Goal: Task Accomplishment & Management: Complete application form

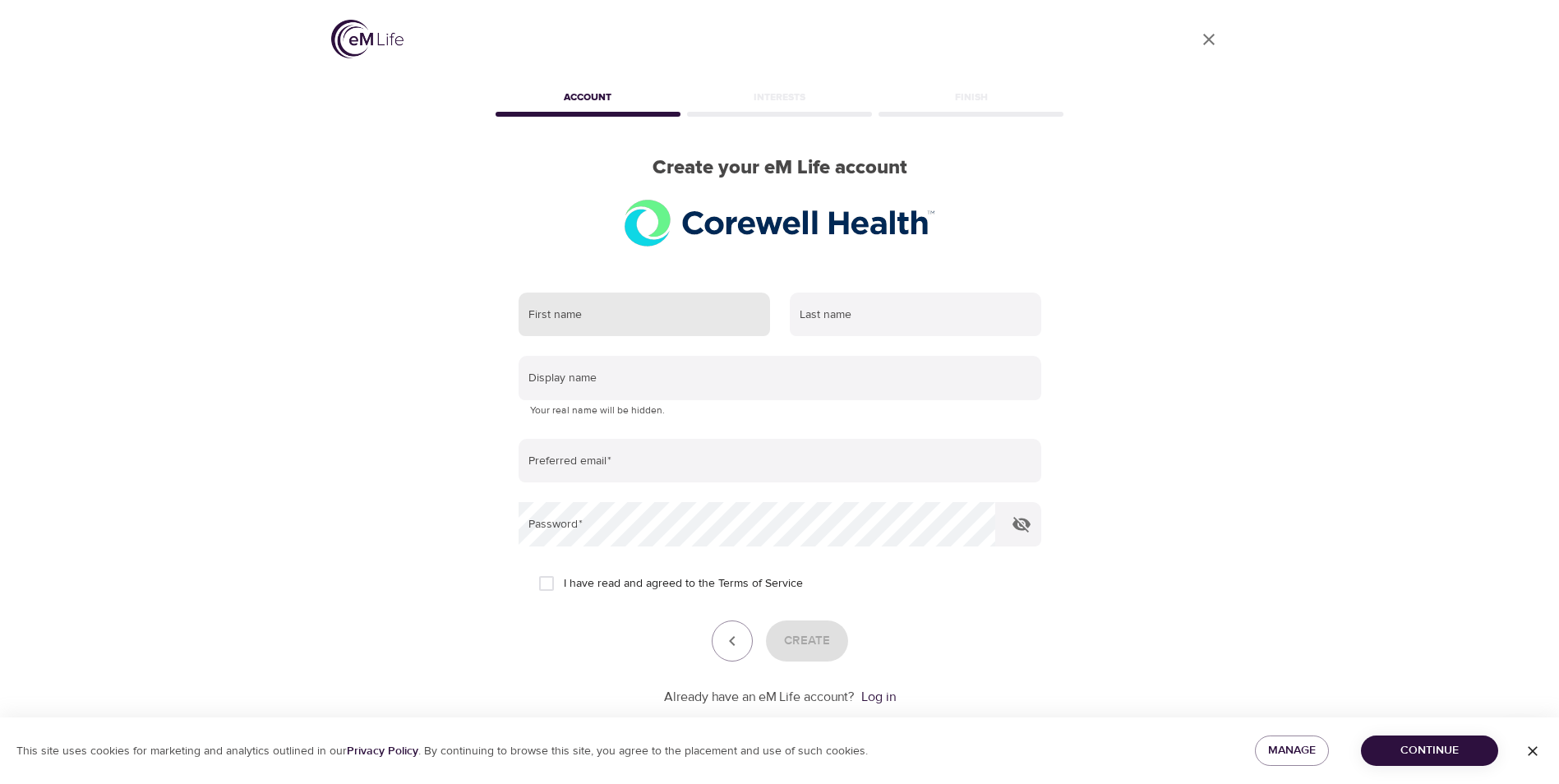
click at [722, 314] on input "text" at bounding box center [644, 314] width 251 height 44
type input "[PERSON_NAME]"
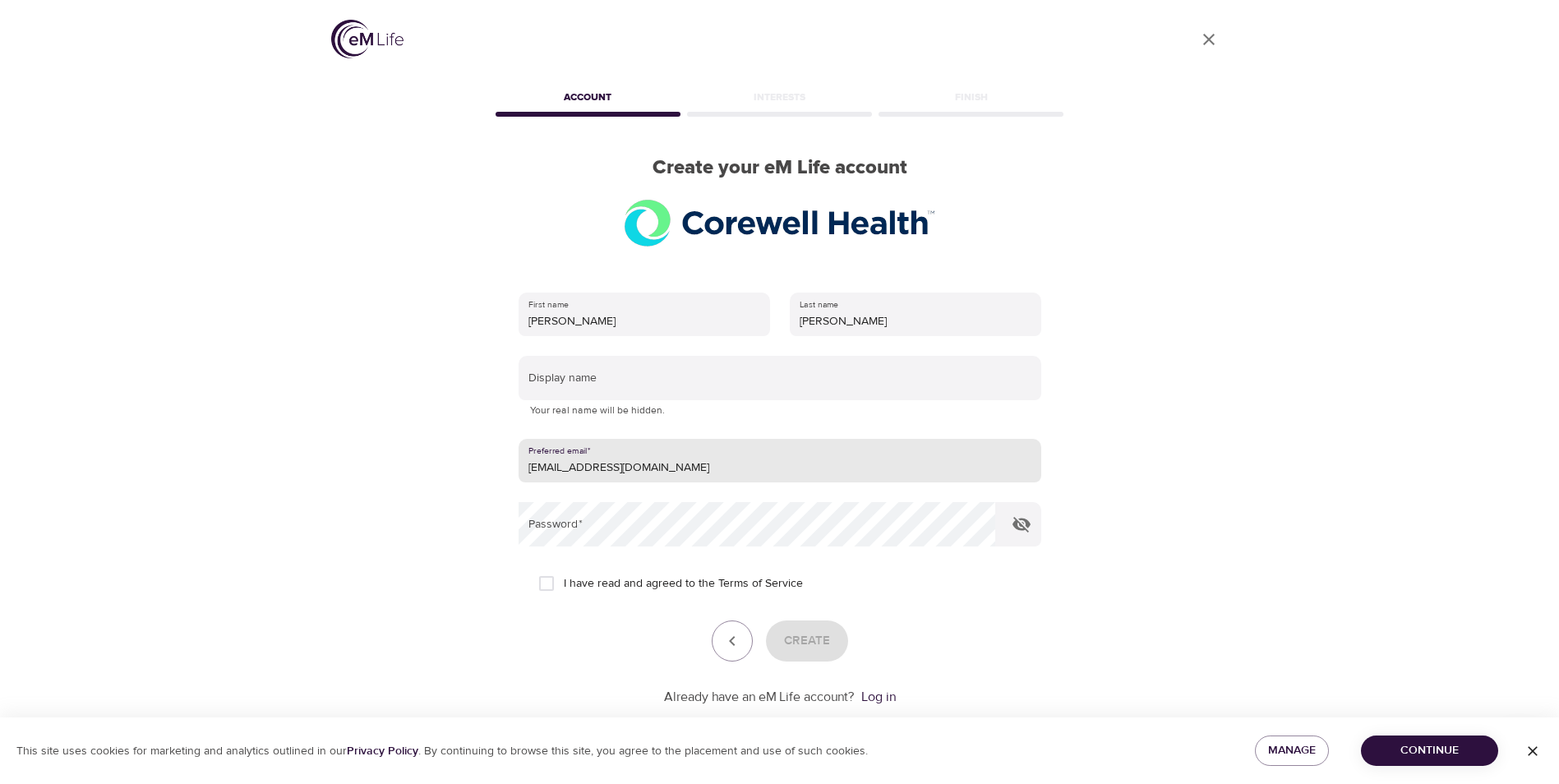
drag, startPoint x: 608, startPoint y: 471, endPoint x: 537, endPoint y: 475, distance: 71.1
click at [537, 475] on input "[EMAIL_ADDRESS][DOMAIN_NAME]" at bounding box center [780, 461] width 523 height 44
type input "[EMAIL_ADDRESS][DOMAIN_NAME]"
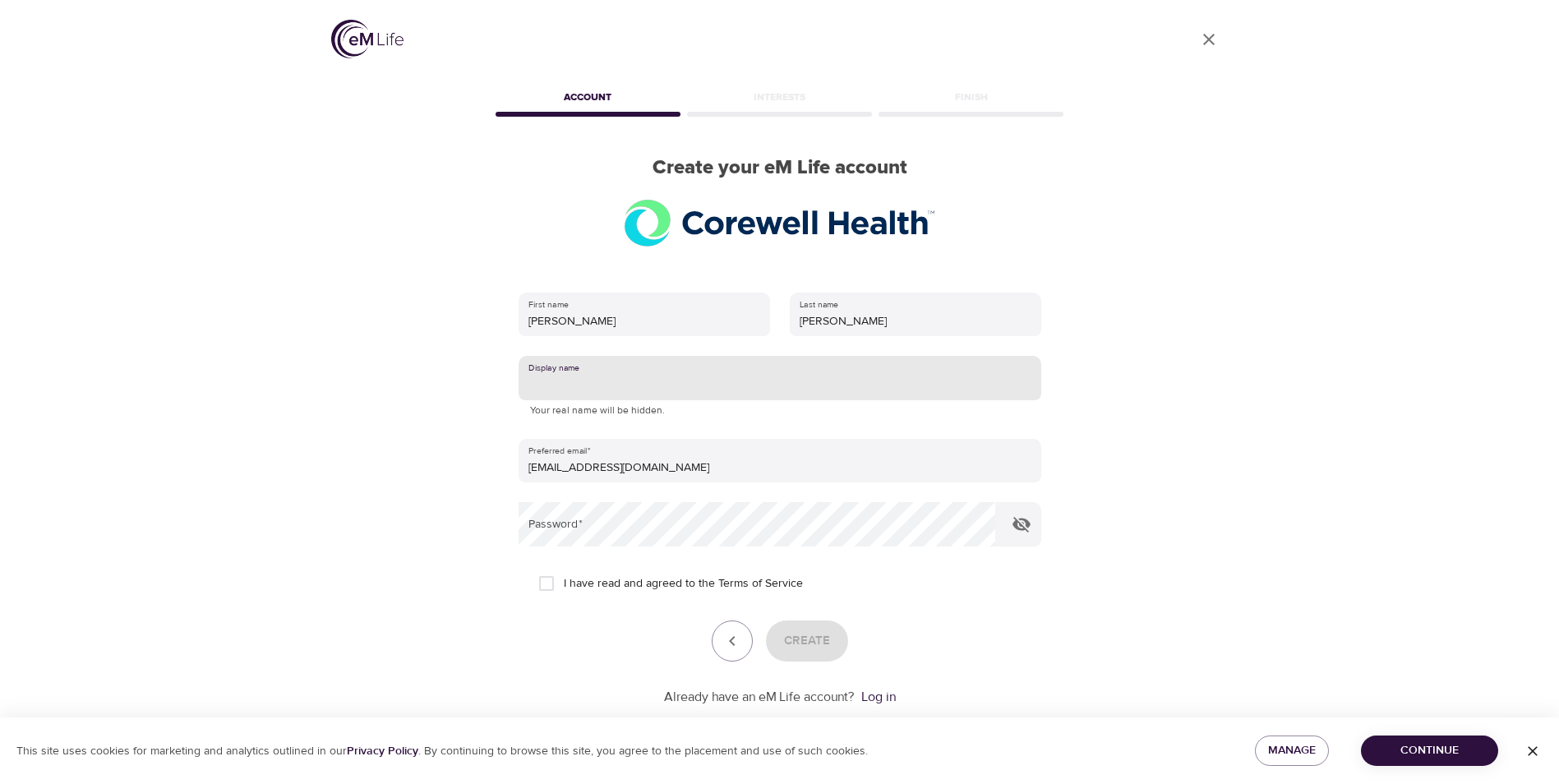
click at [637, 376] on input "text" at bounding box center [780, 378] width 523 height 44
click at [679, 549] on form "First name [PERSON_NAME] Last name [PERSON_NAME] Display name Your real name wi…" at bounding box center [780, 495] width 523 height 424
click at [572, 390] on input "text" at bounding box center [780, 378] width 523 height 44
type input "GodBody"
click at [549, 578] on input "I have read and agreed to the Terms of Service" at bounding box center [547, 584] width 35 height 35
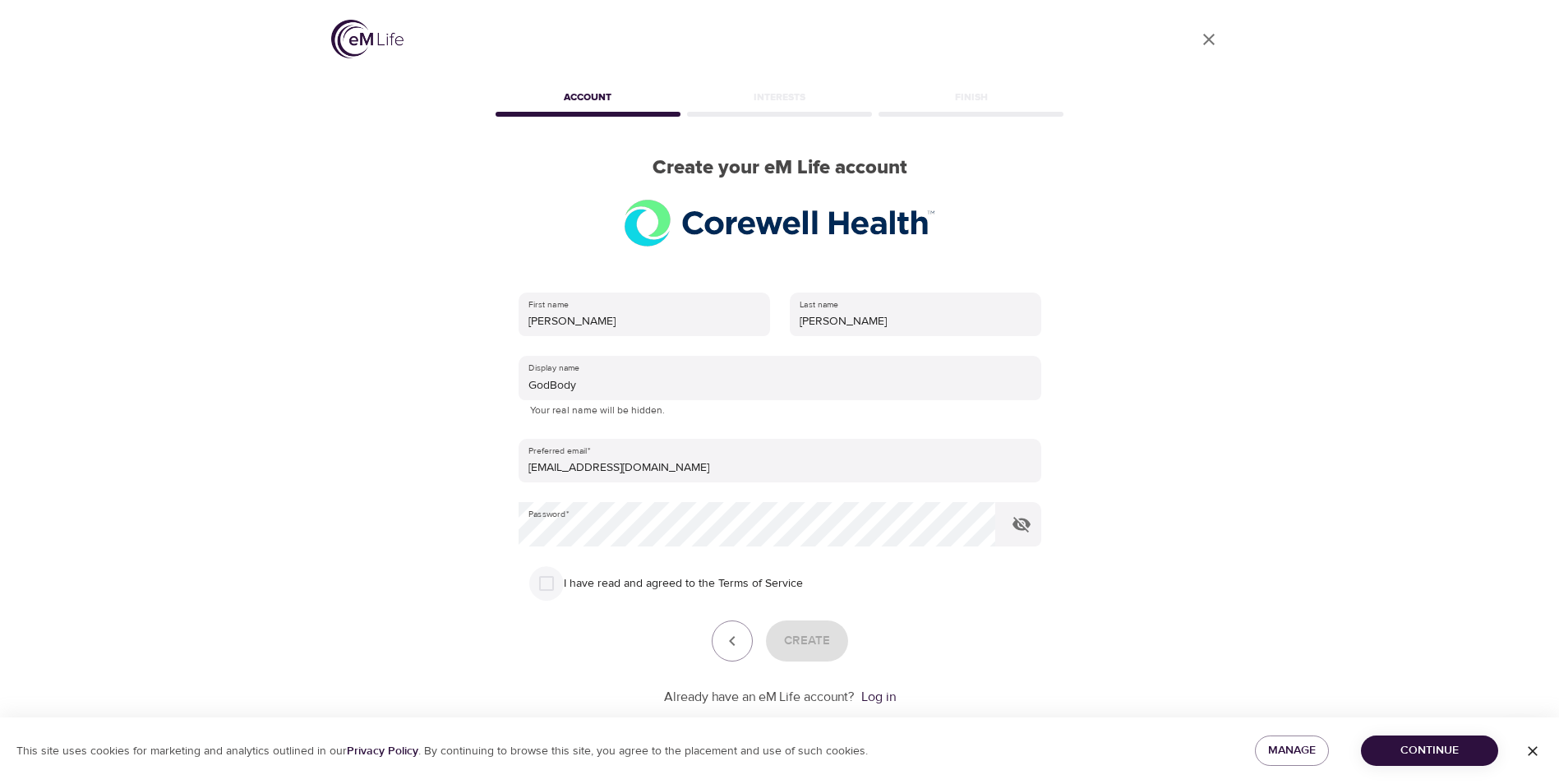
checkbox input "true"
click at [826, 640] on span "Create" at bounding box center [807, 640] width 46 height 21
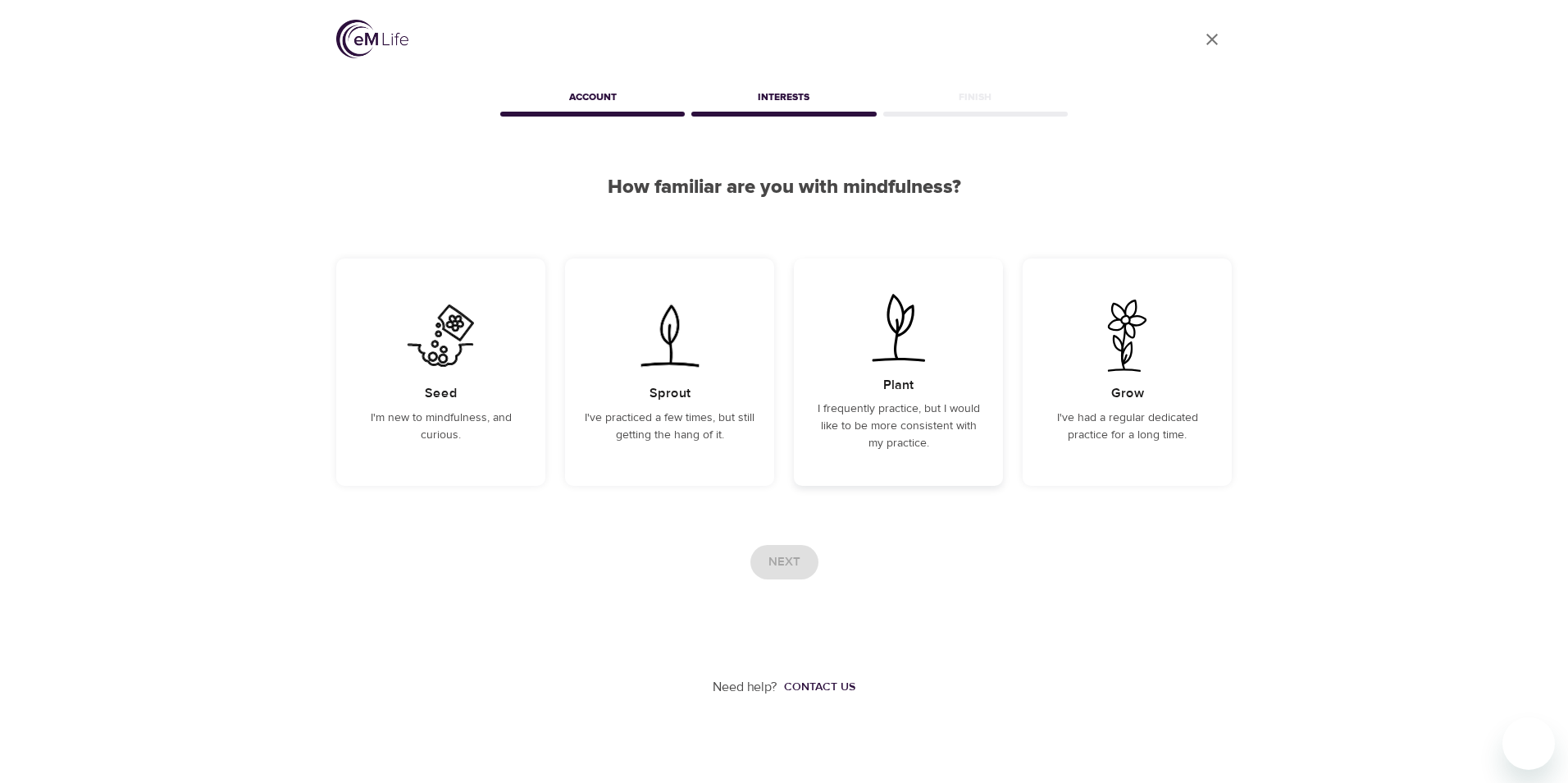
click at [861, 363] on img at bounding box center [898, 326] width 83 height 72
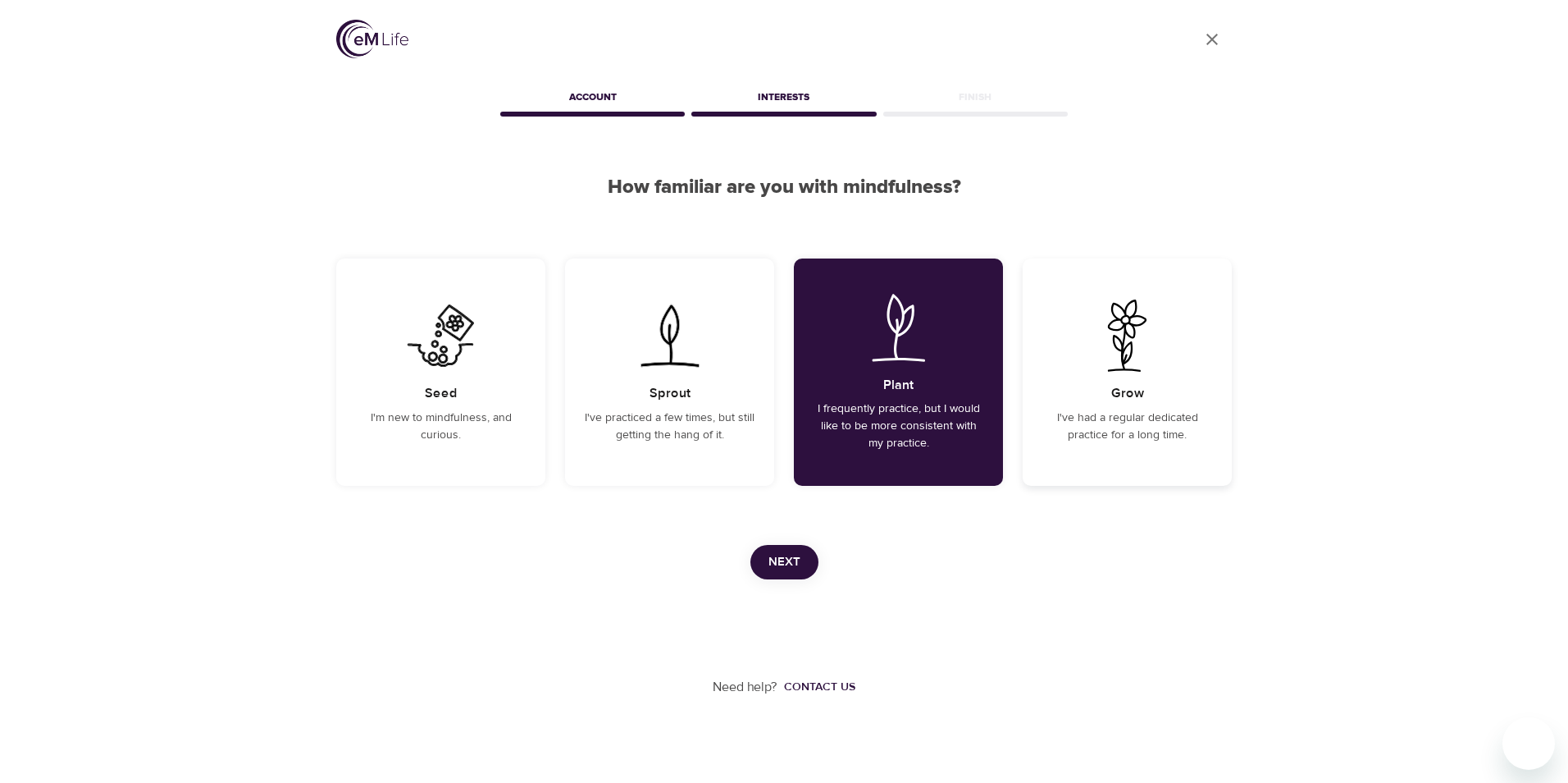
click at [1080, 359] on div "Grow I've had a regular dedicated practice for a long time." at bounding box center [1127, 371] width 210 height 227
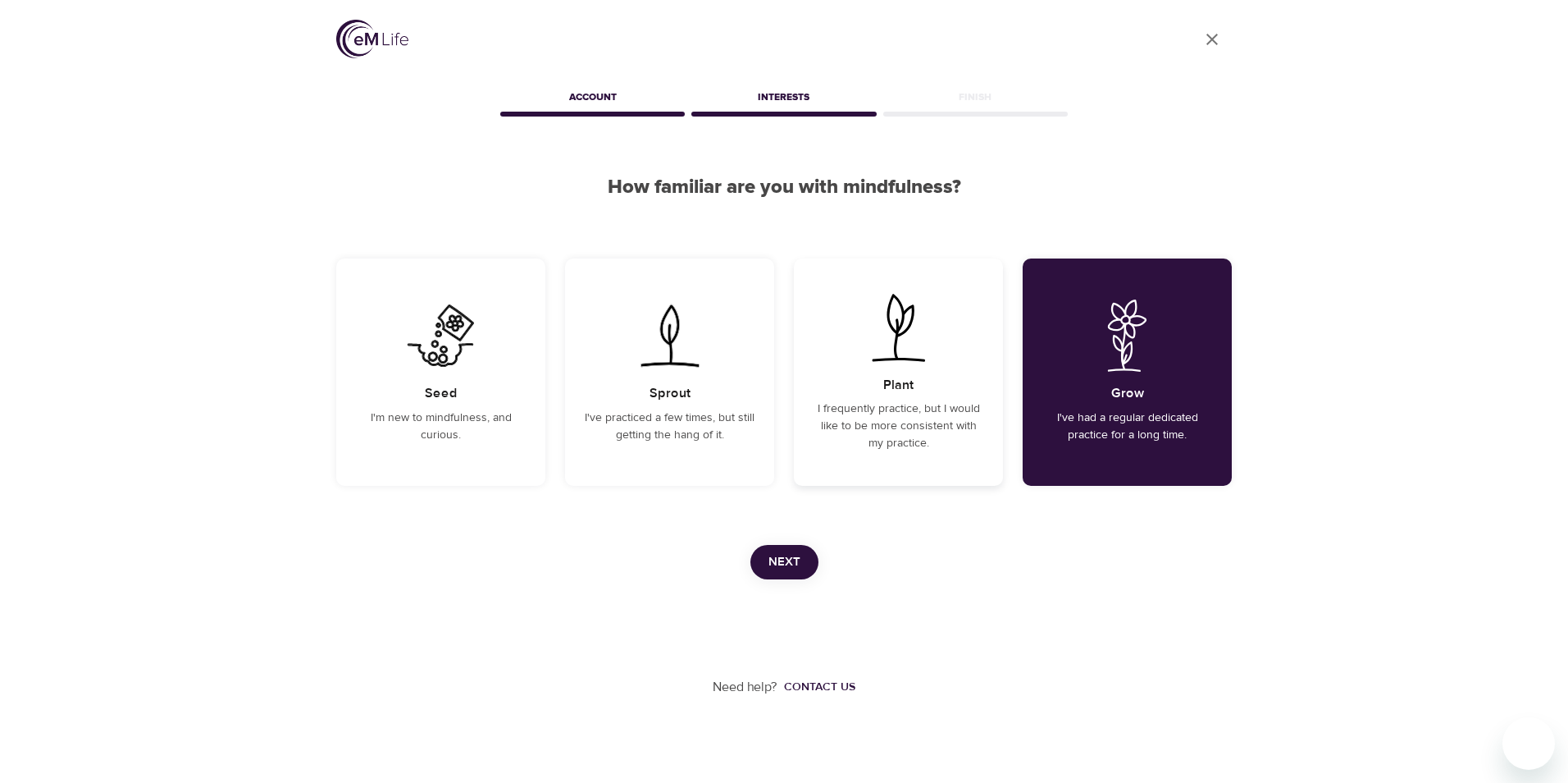
click at [887, 362] on img at bounding box center [898, 326] width 83 height 72
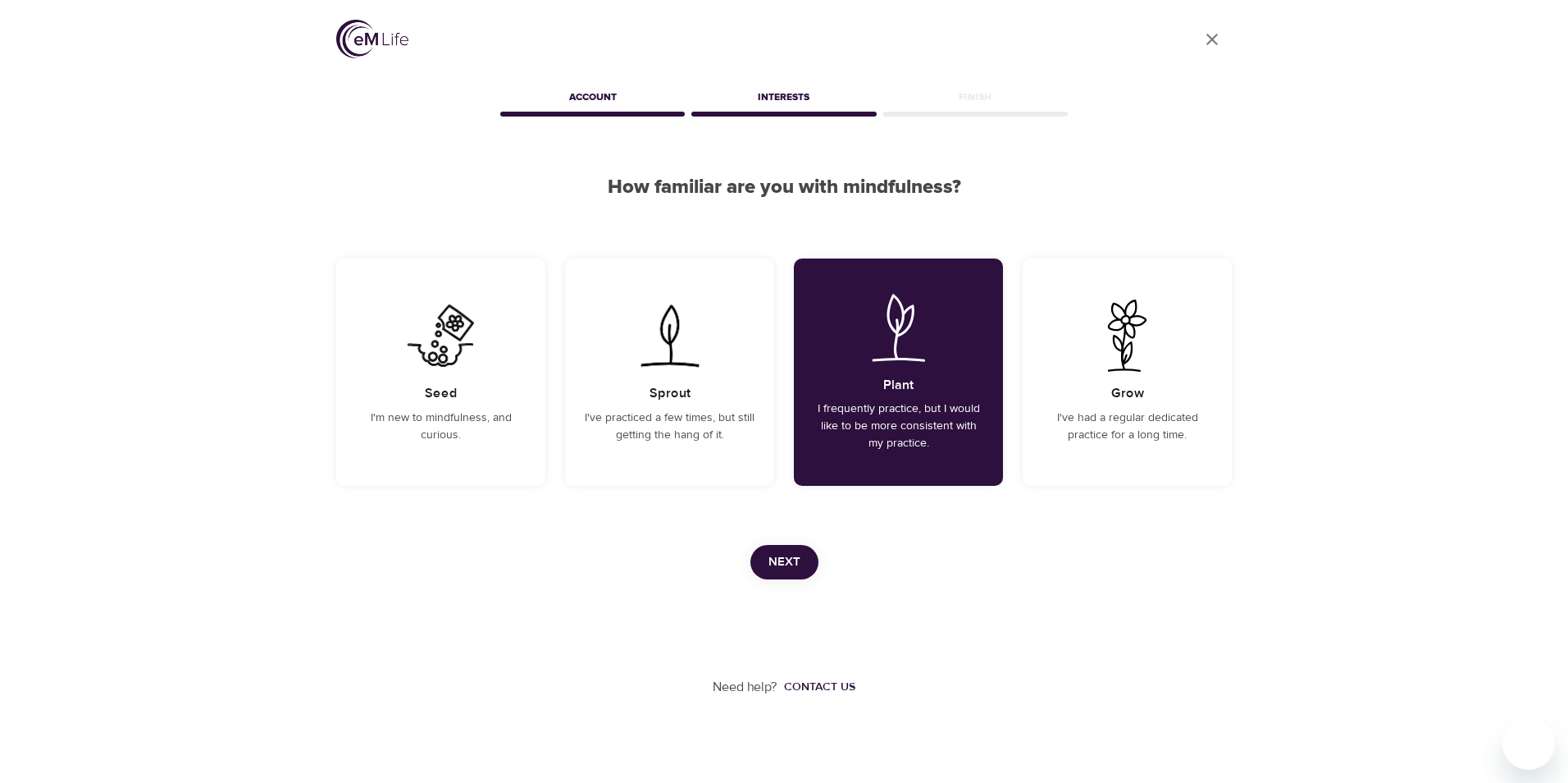
click at [787, 561] on span "Next" at bounding box center [784, 562] width 32 height 21
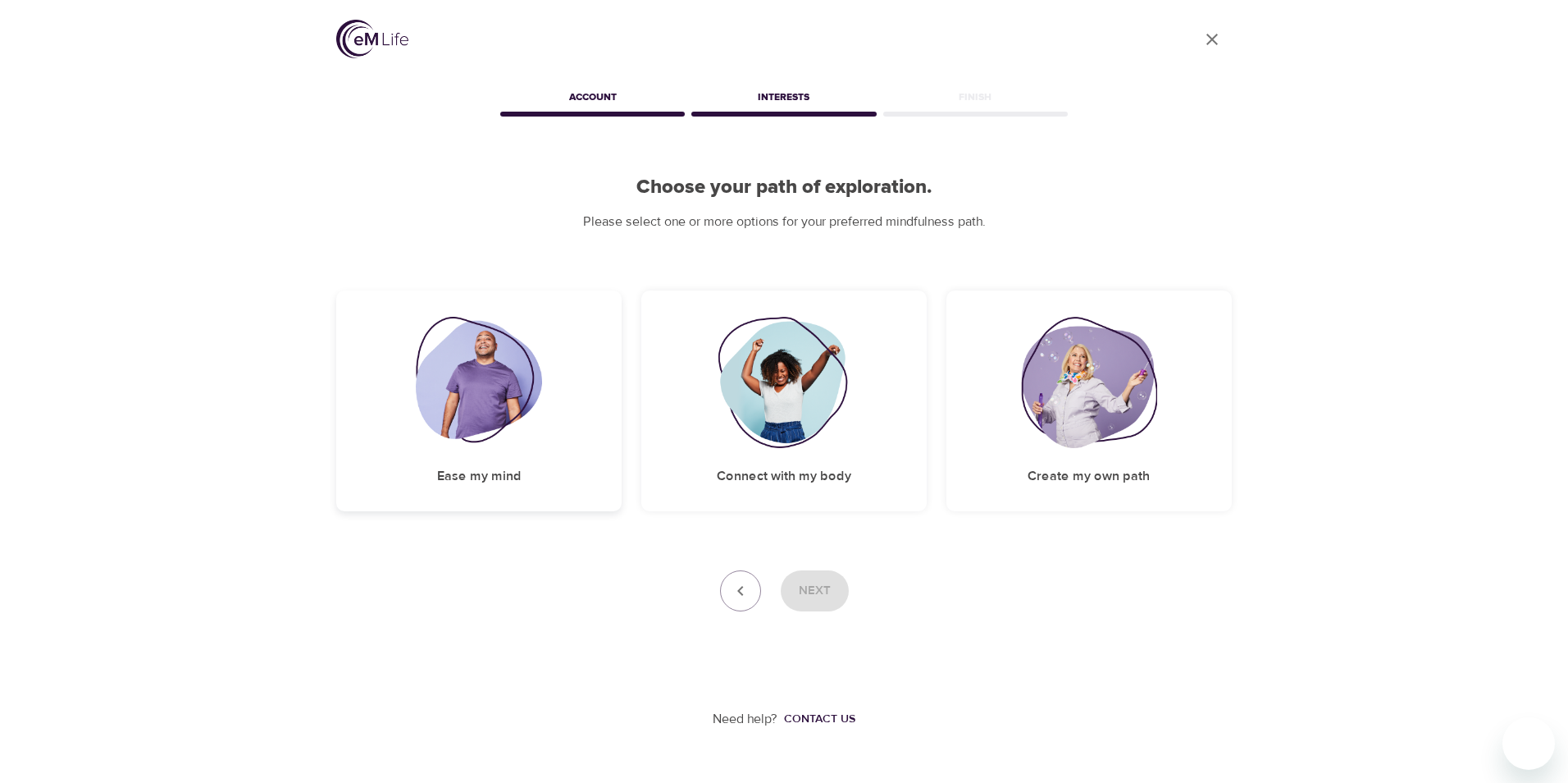
click at [507, 373] on img at bounding box center [479, 382] width 127 height 131
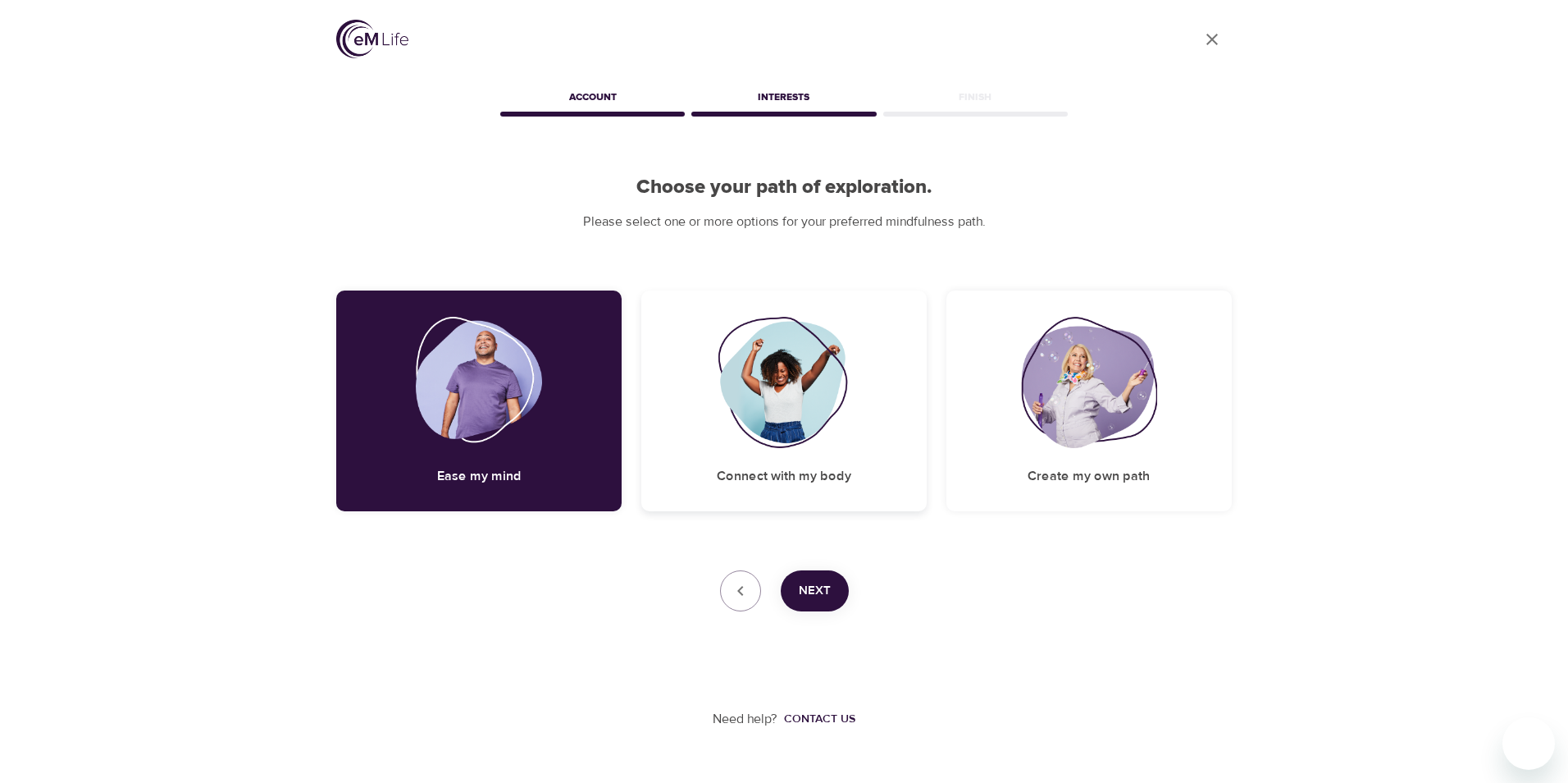
click at [835, 480] on h5 "Connect with my body" at bounding box center [784, 477] width 135 height 17
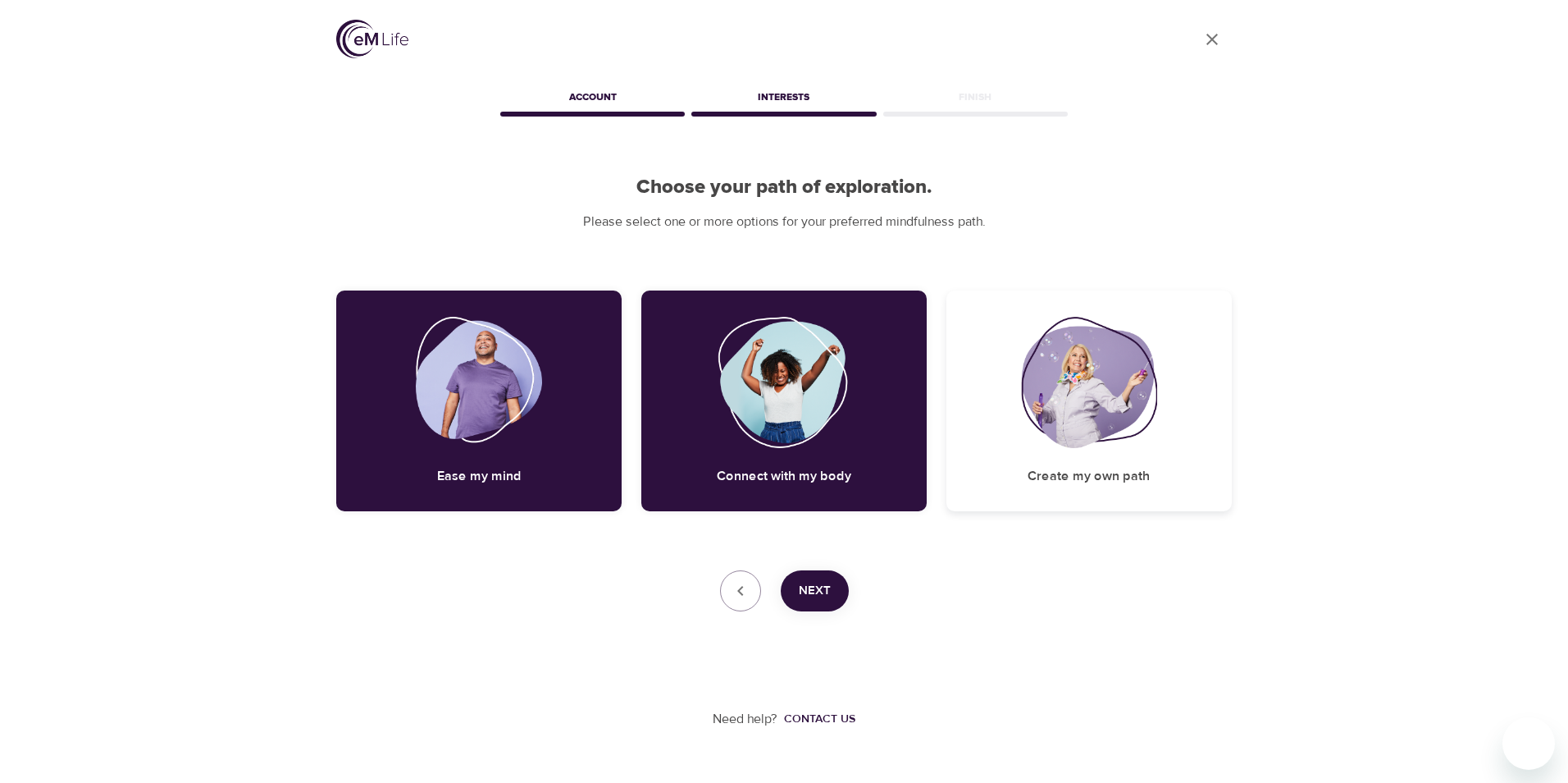
click at [1104, 462] on div "Create my own path" at bounding box center [1089, 400] width 285 height 221
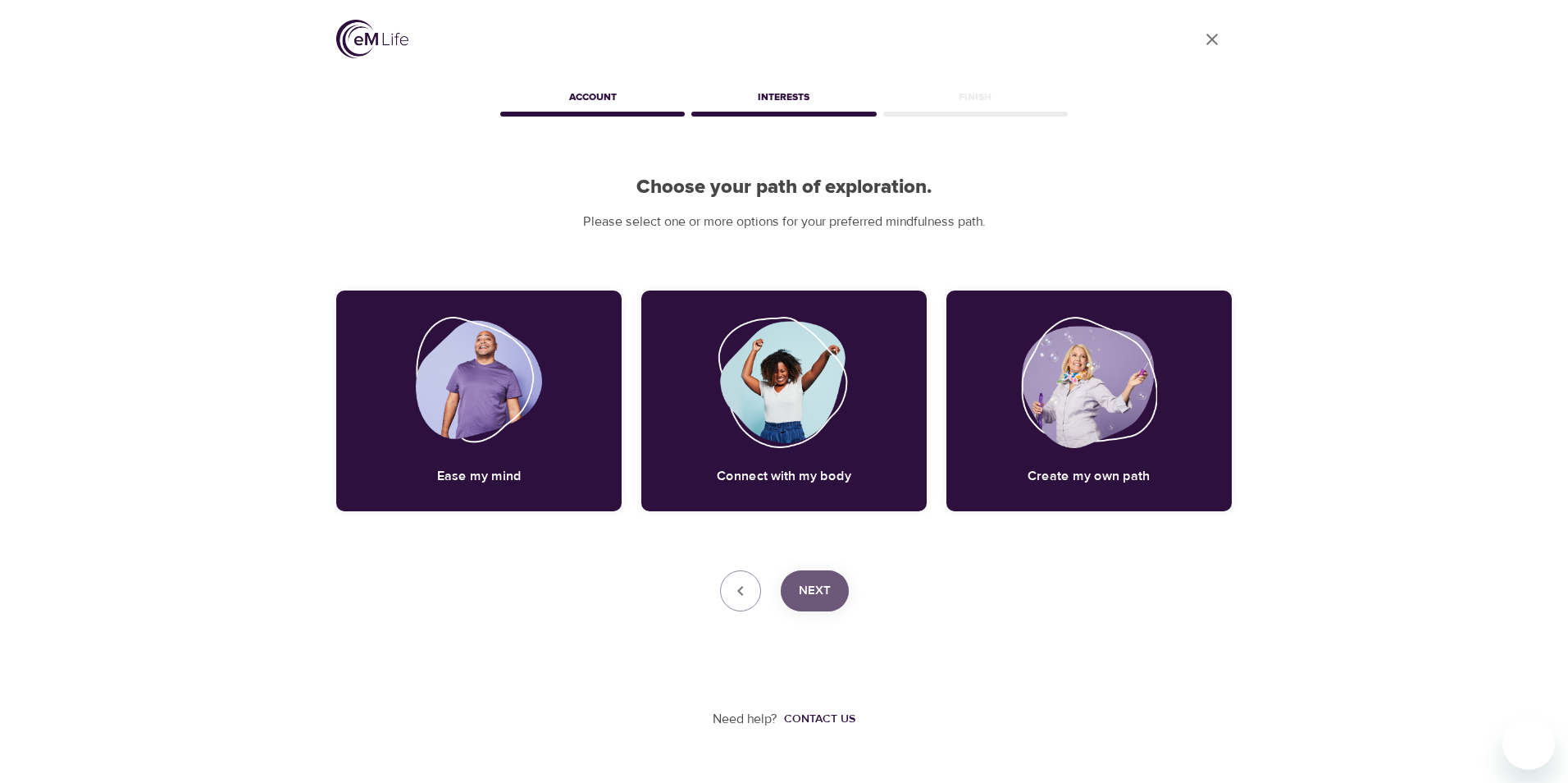
click at [816, 589] on span "Next" at bounding box center [814, 591] width 32 height 21
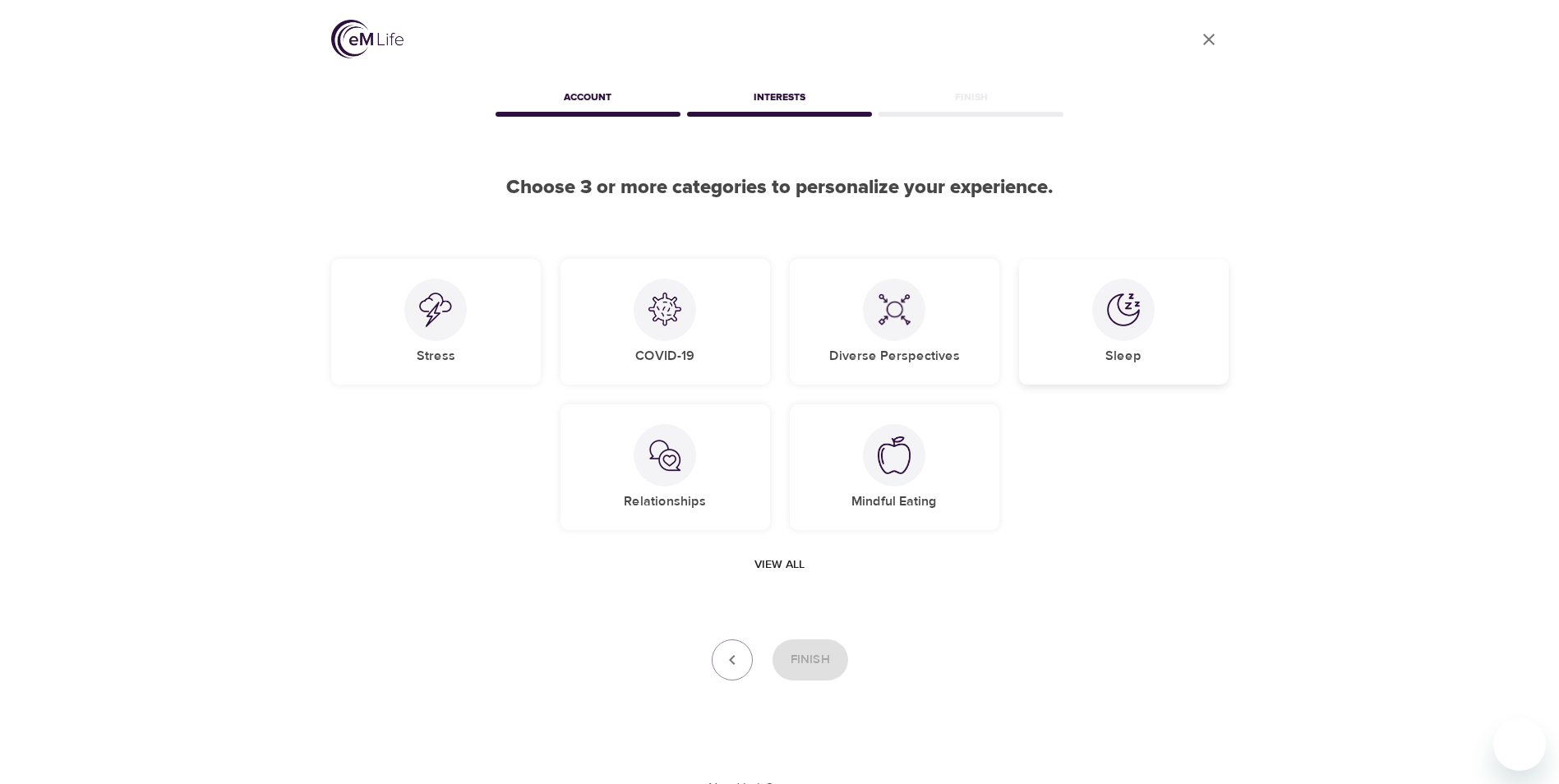
click at [1103, 301] on div at bounding box center [1123, 310] width 62 height 62
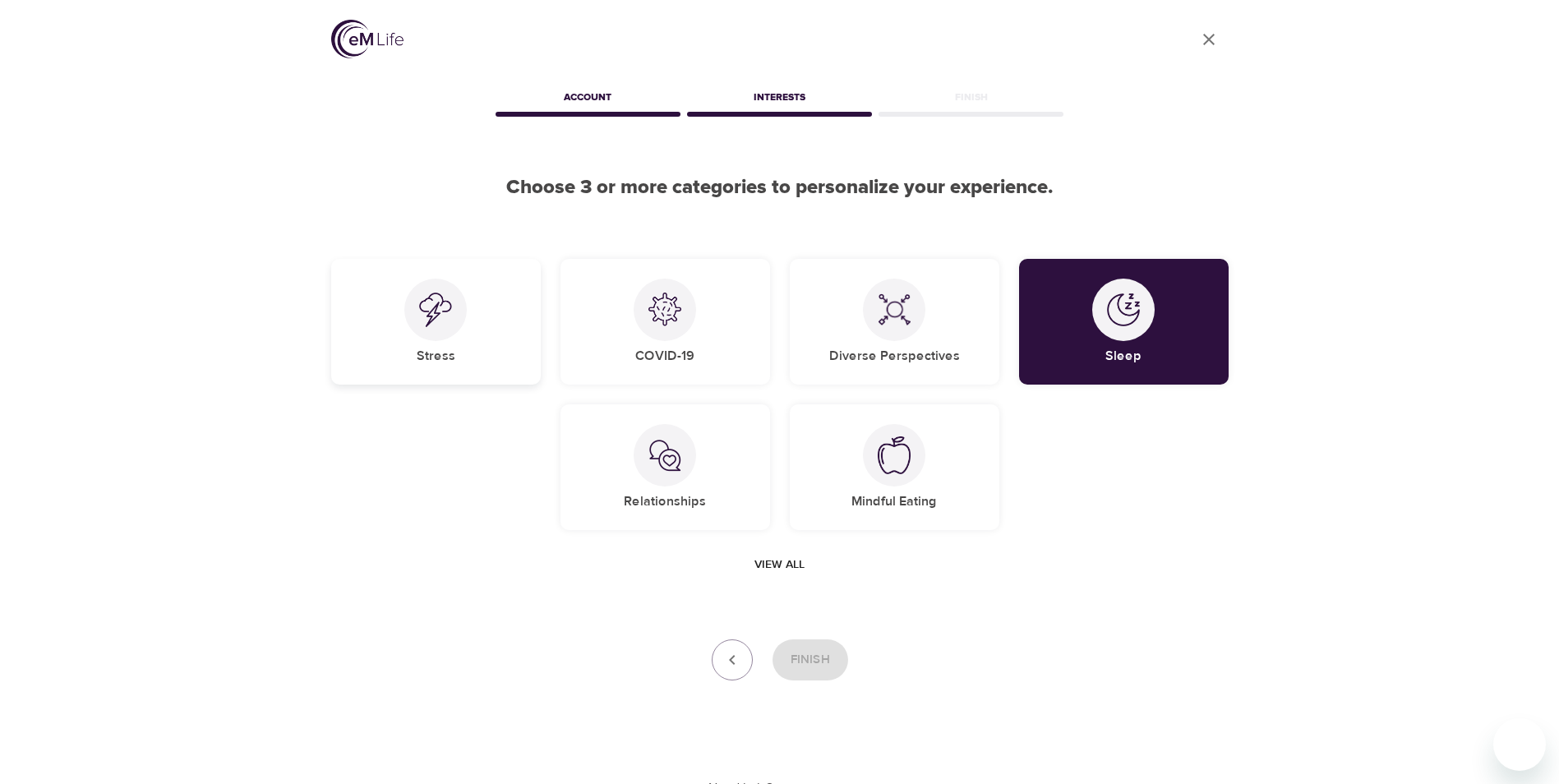
click at [444, 339] on div at bounding box center [435, 310] width 62 height 62
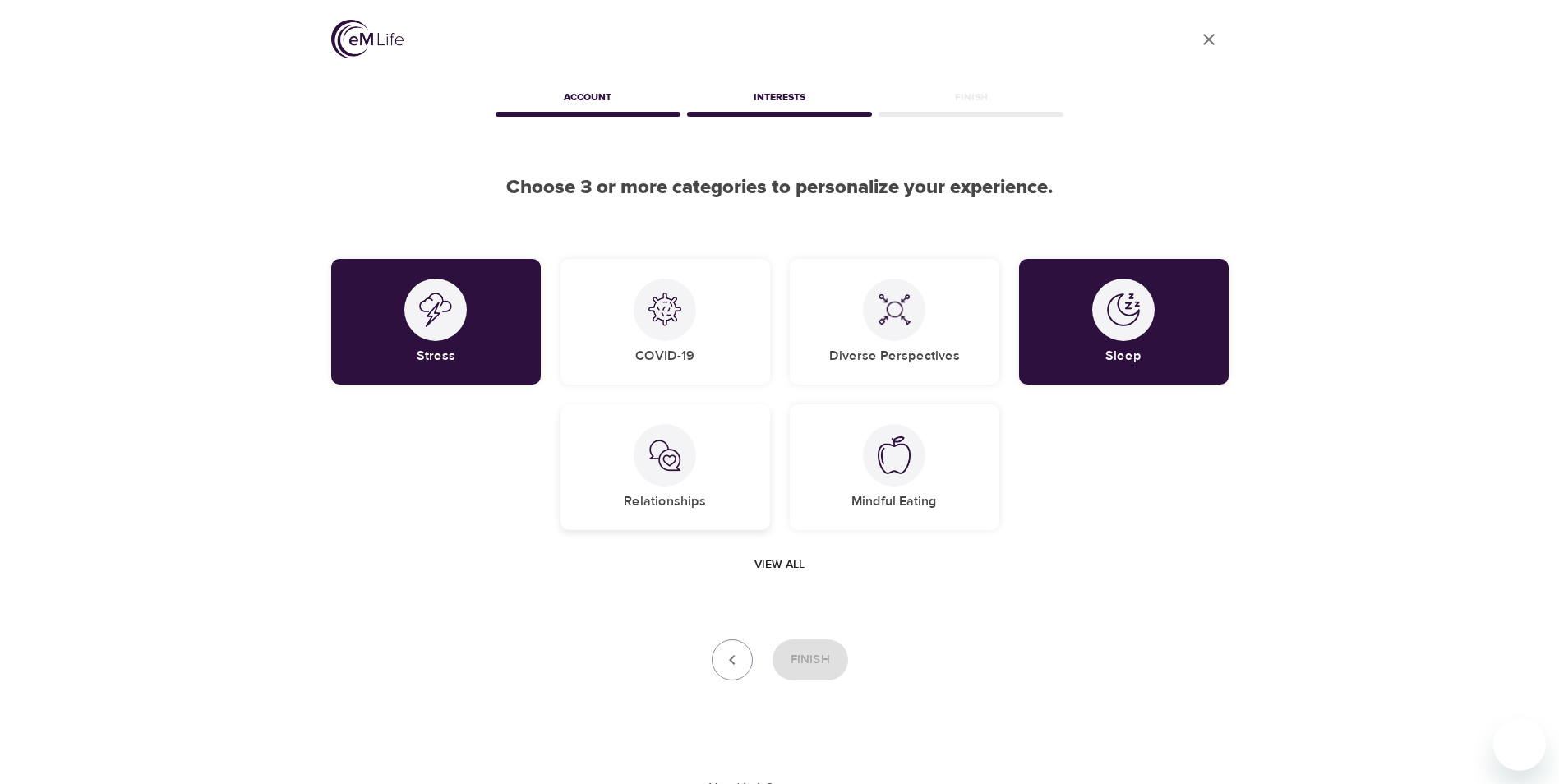
click at [664, 446] on img at bounding box center [664, 455] width 33 height 33
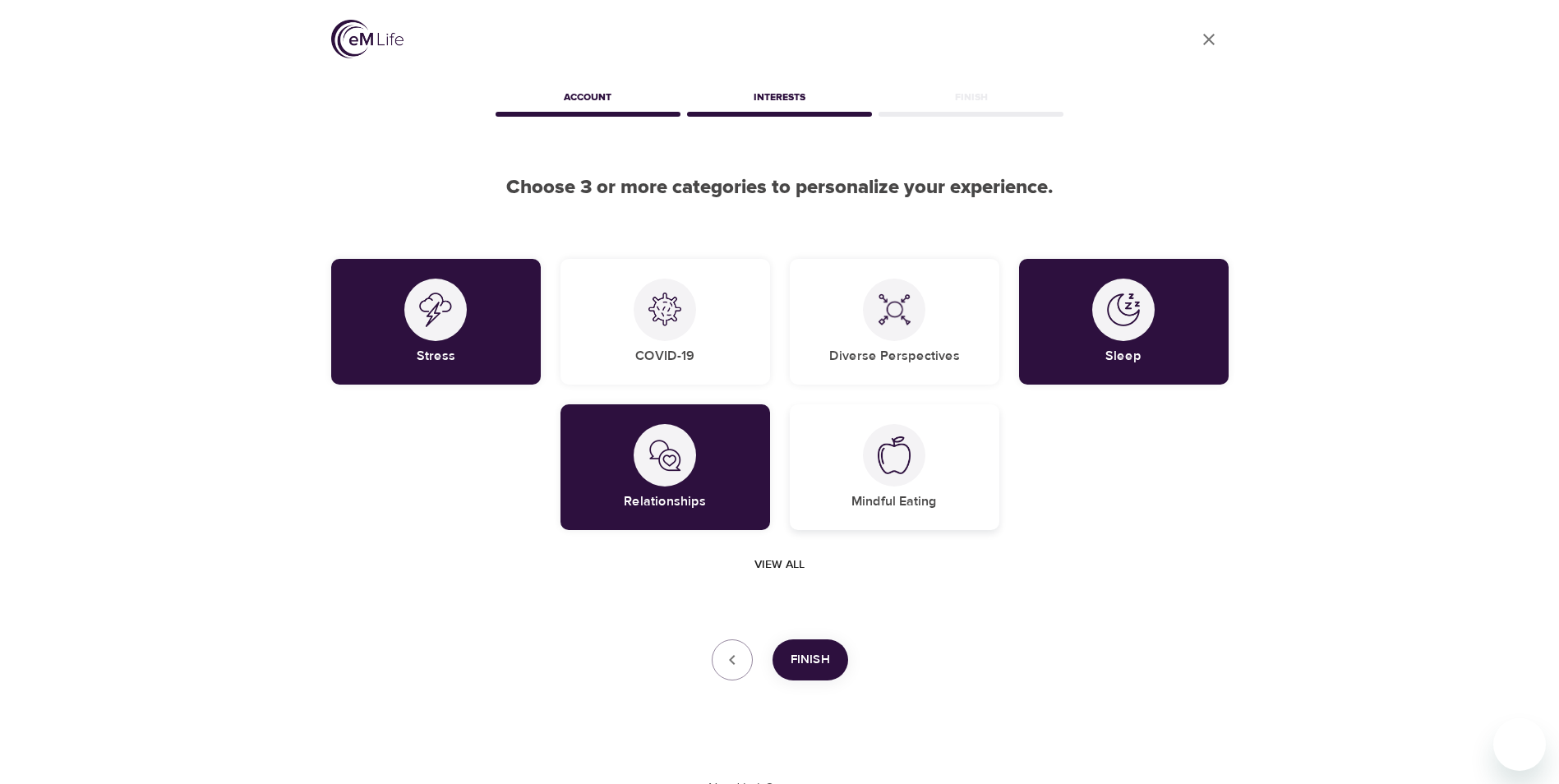
click at [942, 469] on div "Mindful Eating" at bounding box center [895, 467] width 210 height 126
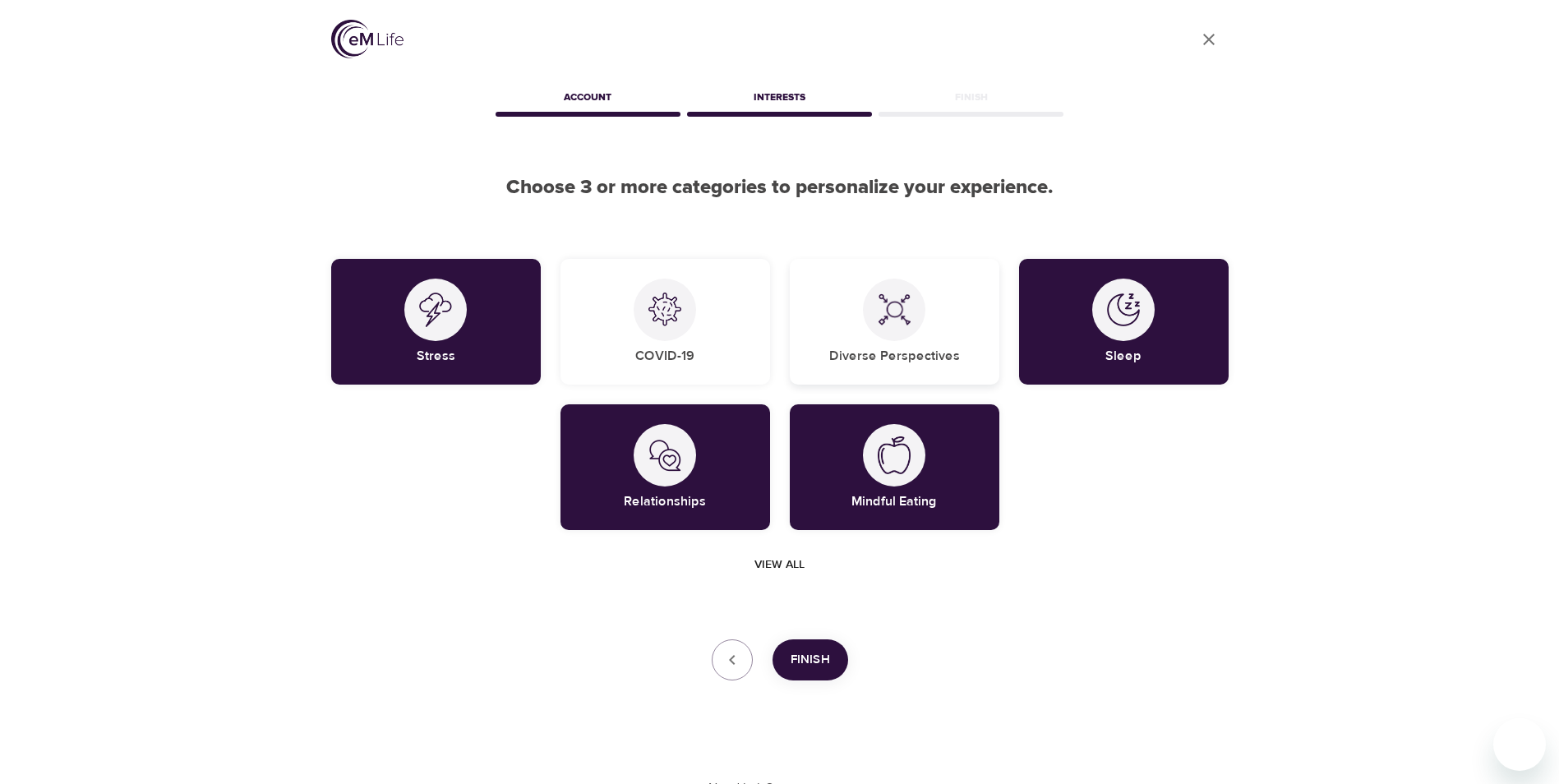
click at [898, 343] on div "Diverse Perspectives" at bounding box center [895, 321] width 210 height 126
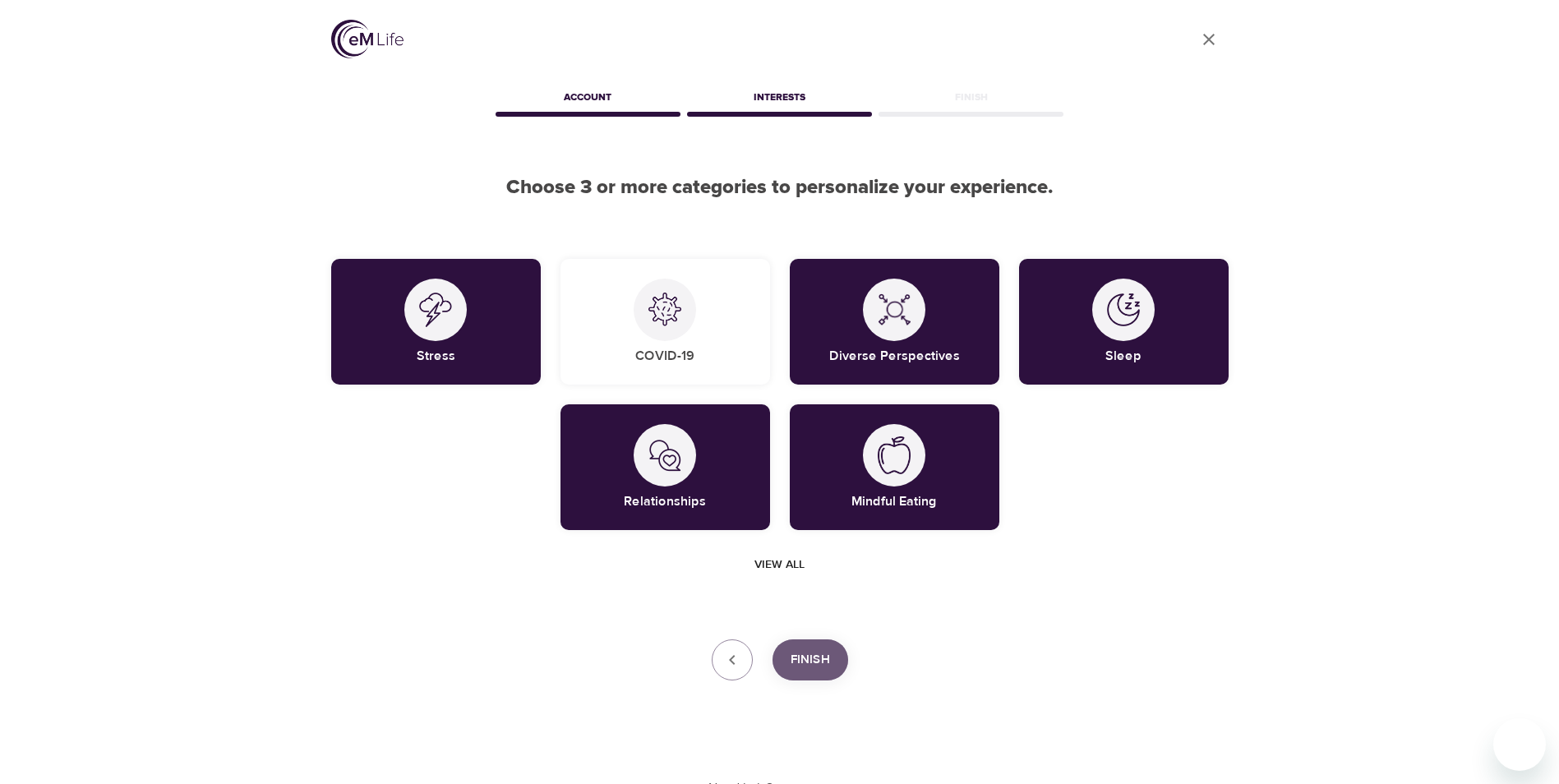
click at [816, 665] on span "Finish" at bounding box center [810, 659] width 39 height 21
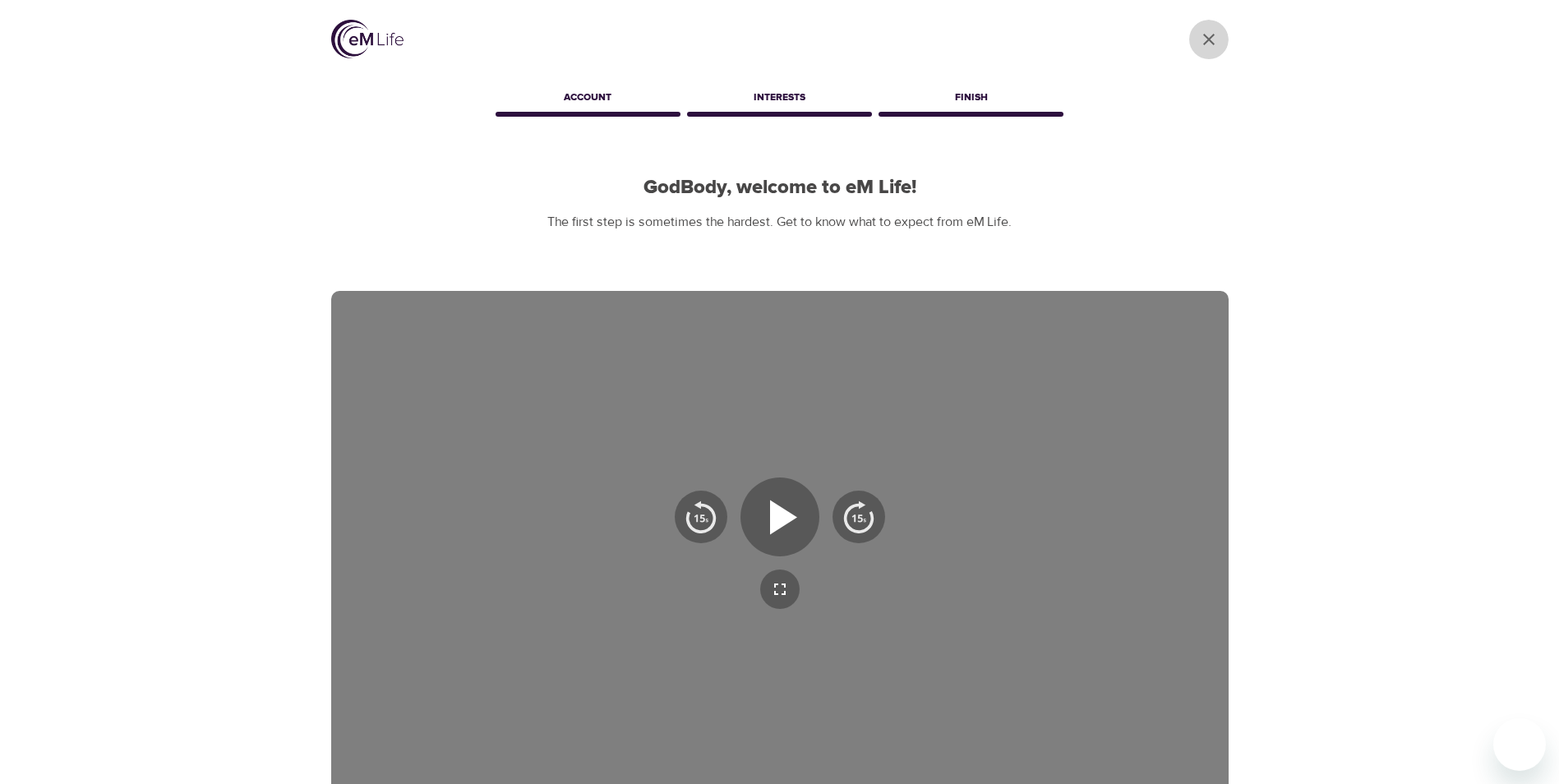
click at [1212, 48] on icon "User Profile" at bounding box center [1209, 39] width 20 height 20
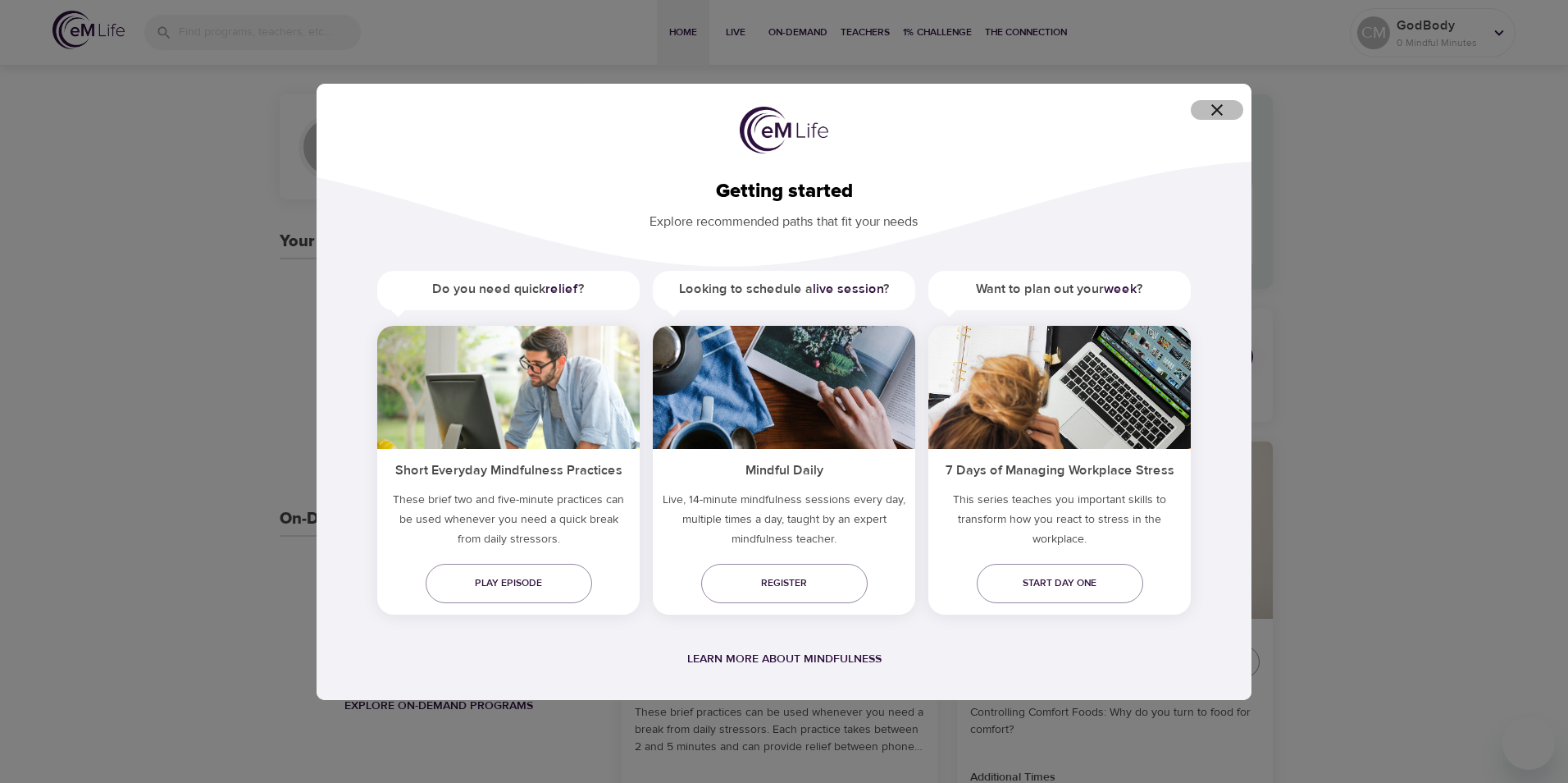
click at [1226, 109] on icon "button" at bounding box center [1217, 110] width 20 height 20
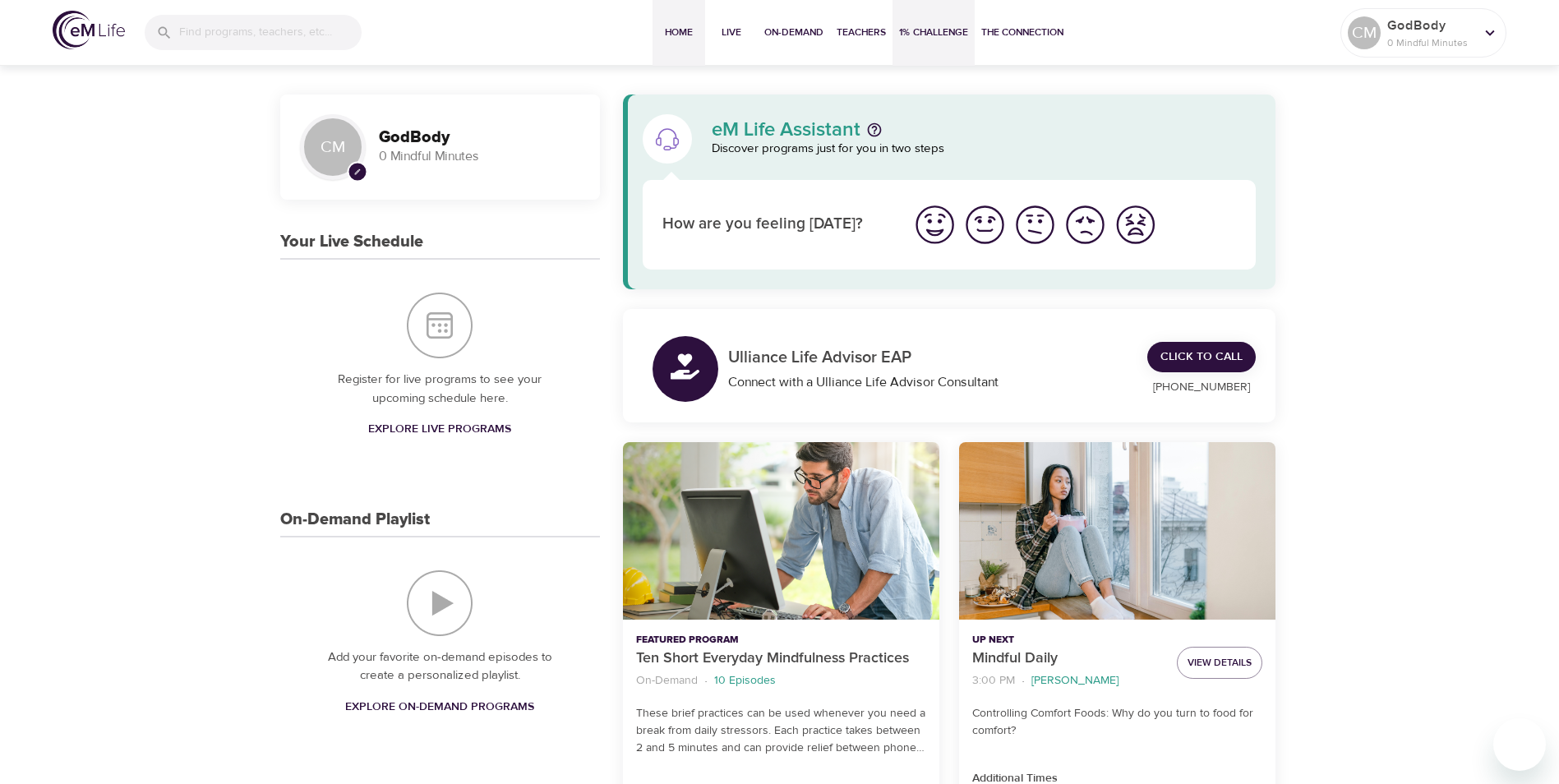
click at [939, 32] on span "1% Challenge" at bounding box center [934, 33] width 69 height 17
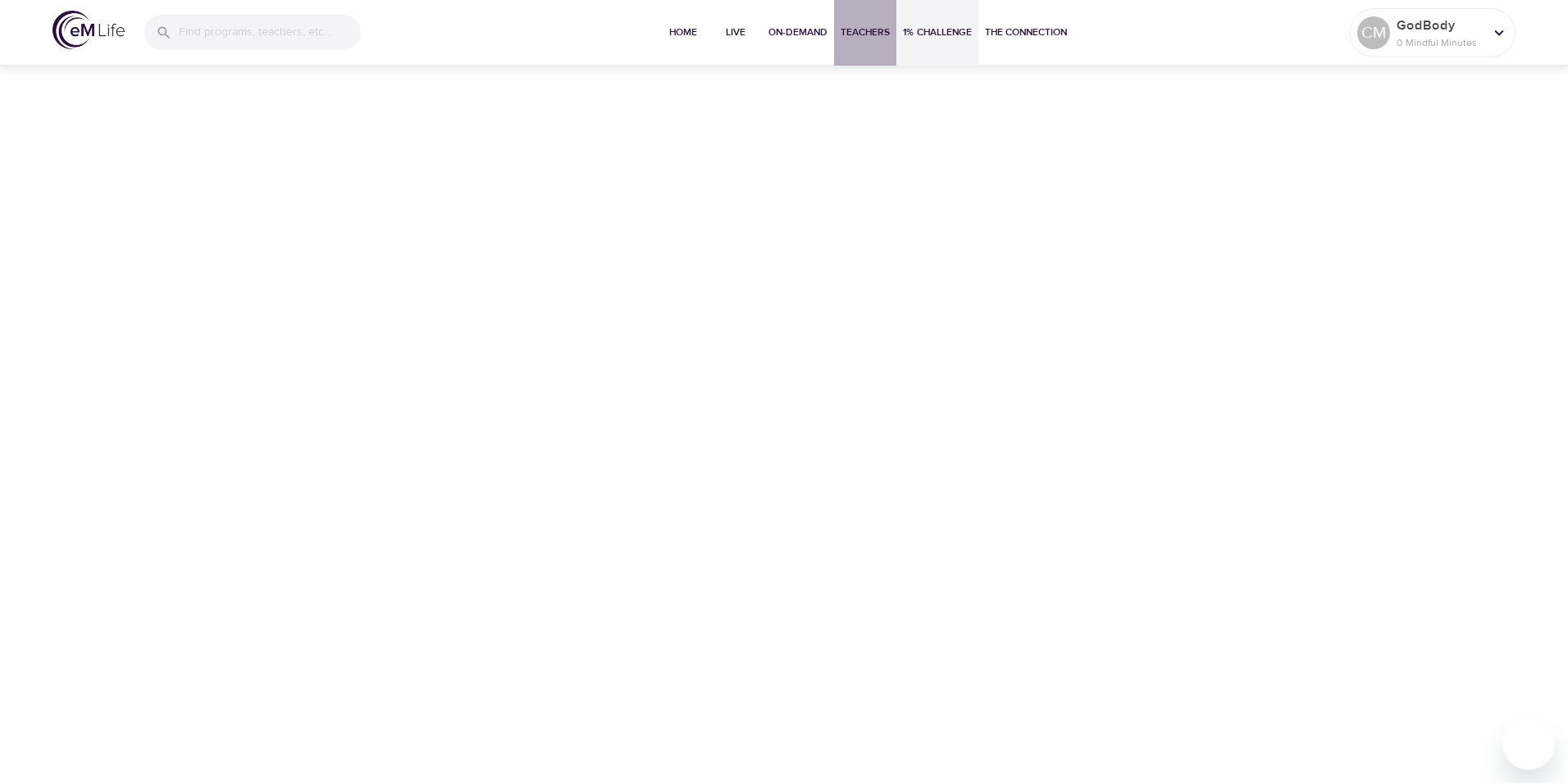
click at [855, 36] on span "Teachers" at bounding box center [865, 33] width 49 height 17
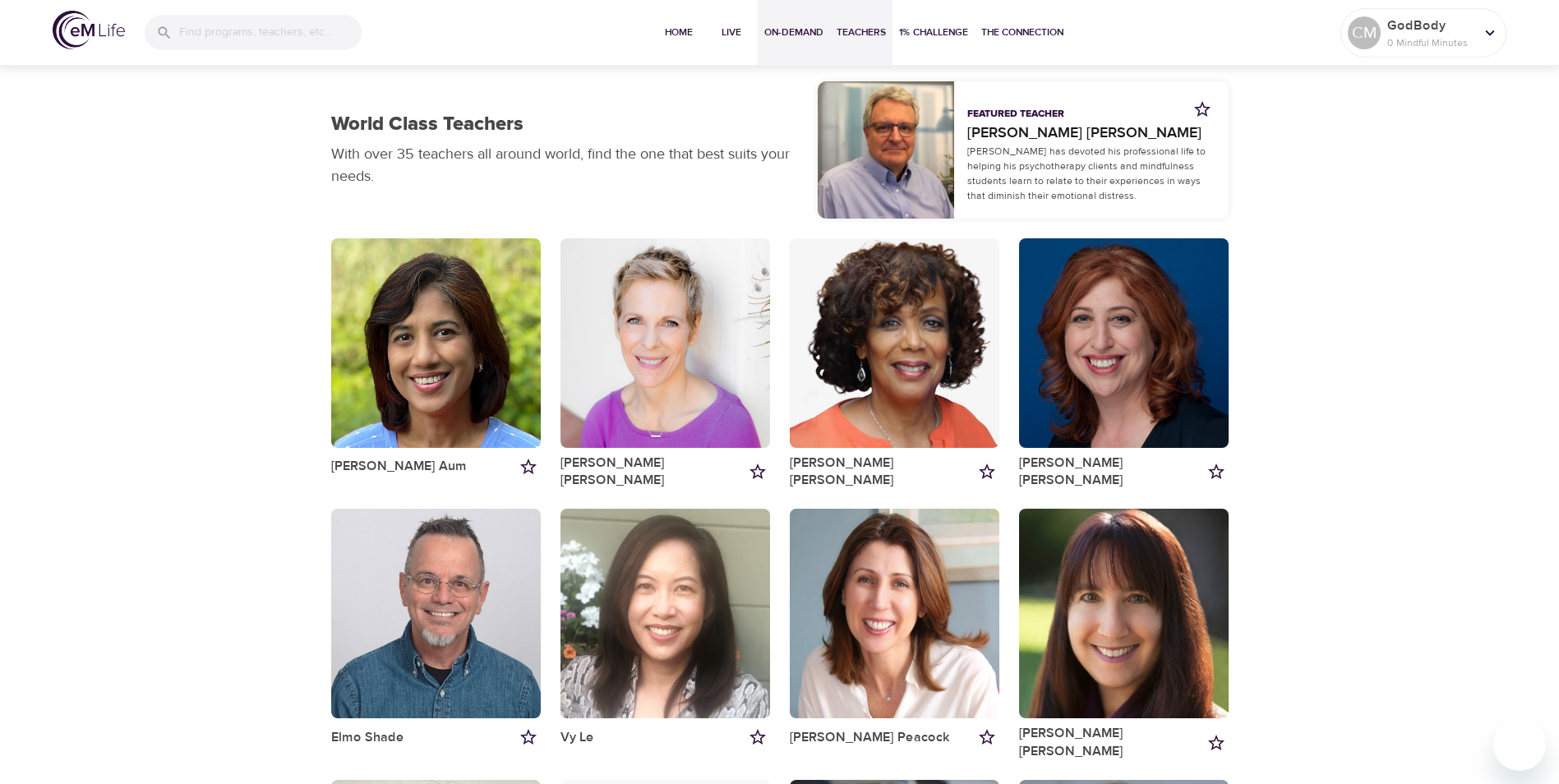
click at [793, 35] on span "On-Demand" at bounding box center [794, 33] width 59 height 17
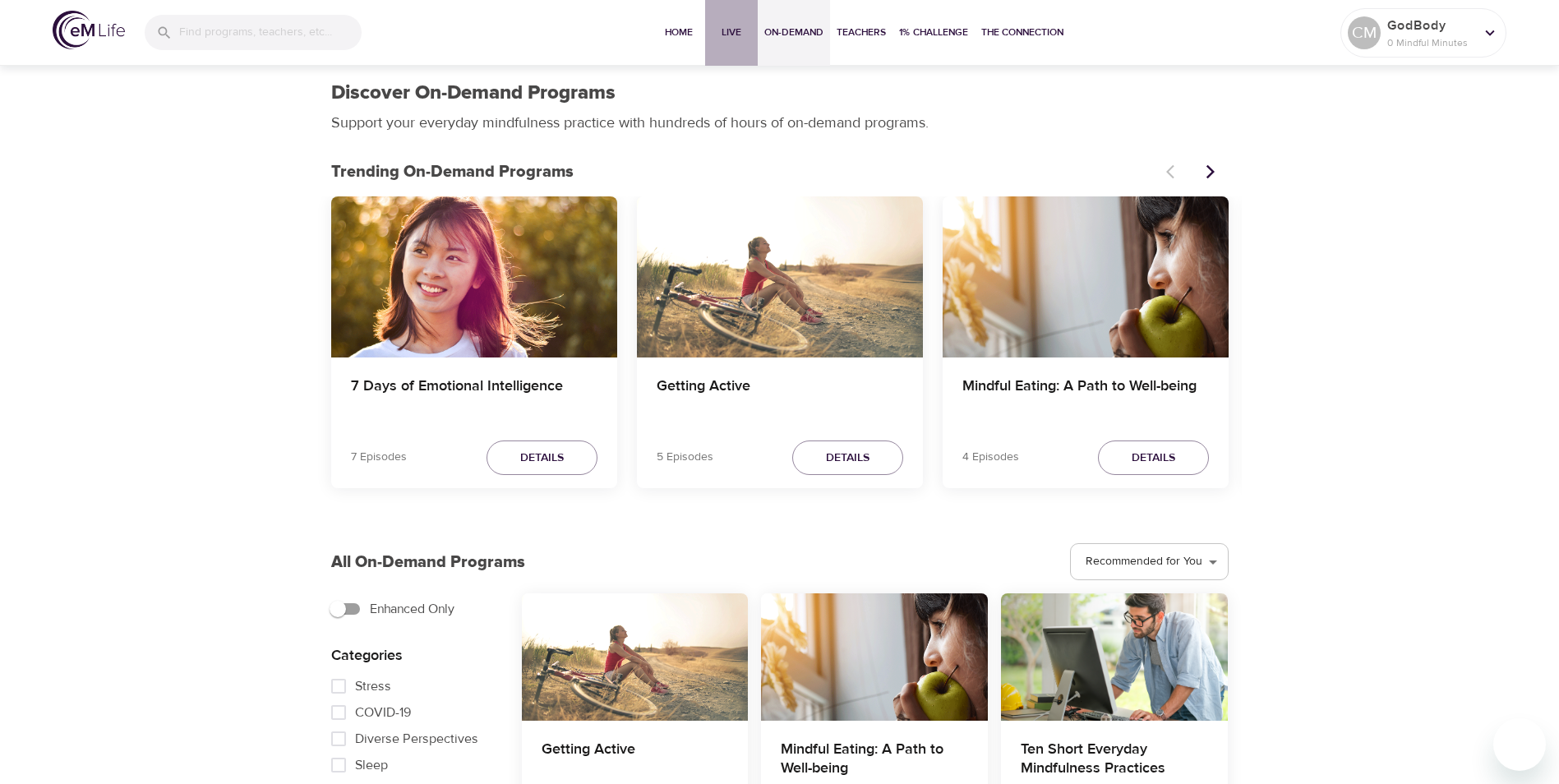
click at [735, 37] on span "Live" at bounding box center [731, 33] width 39 height 17
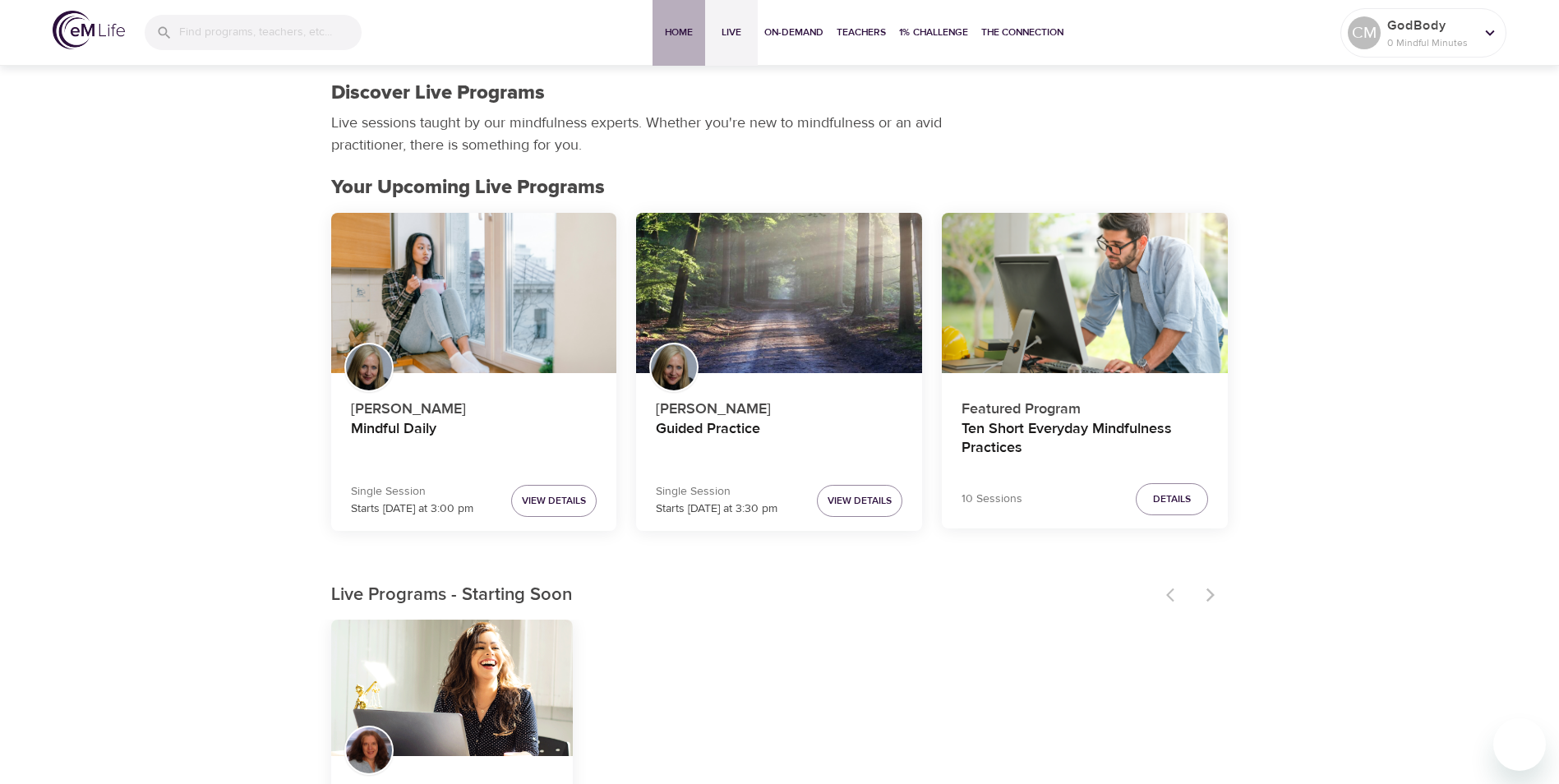
click at [670, 42] on button "Home" at bounding box center [679, 33] width 53 height 66
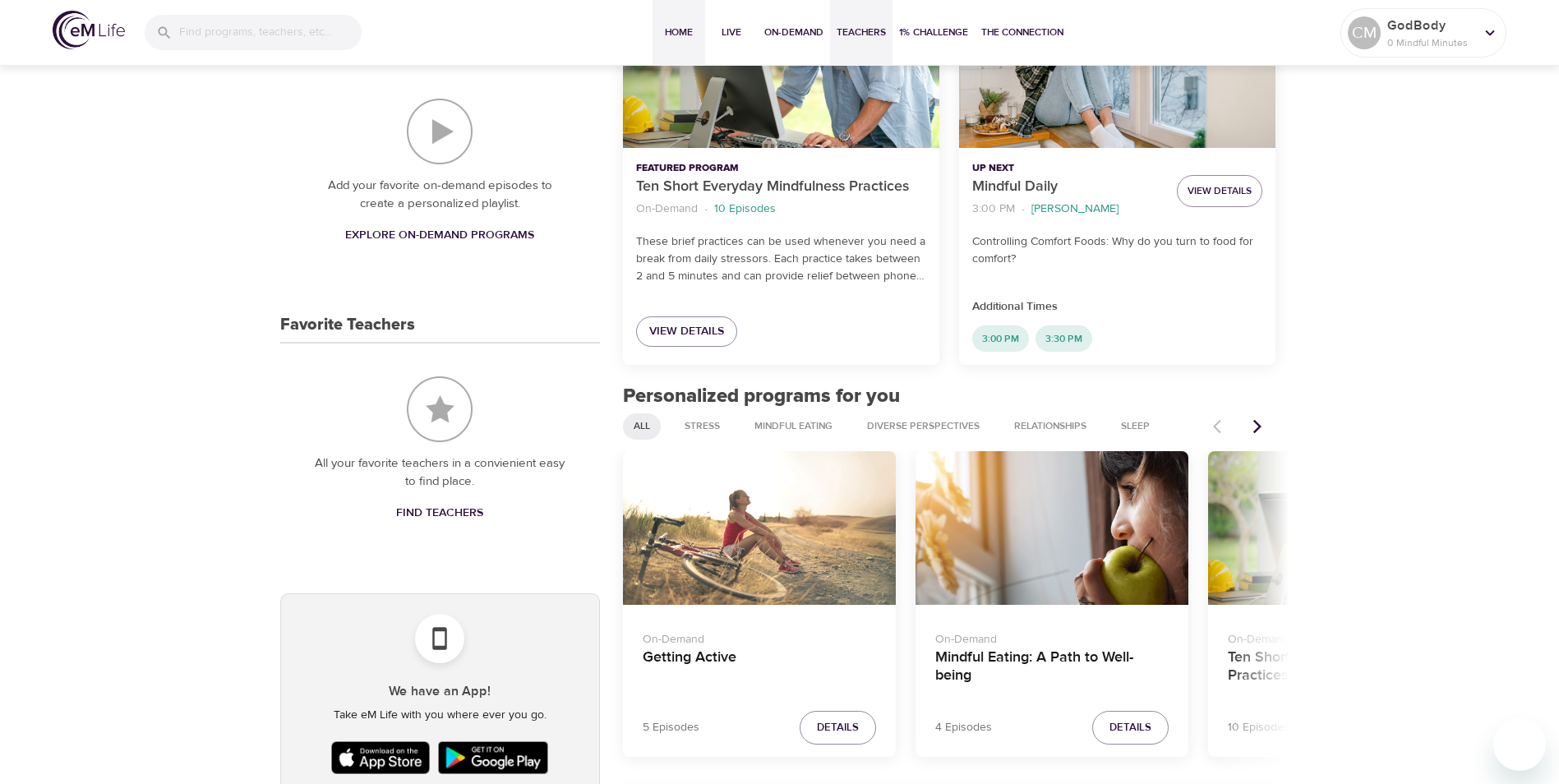
scroll to position [411, 0]
